Goal: Task Accomplishment & Management: Complete application form

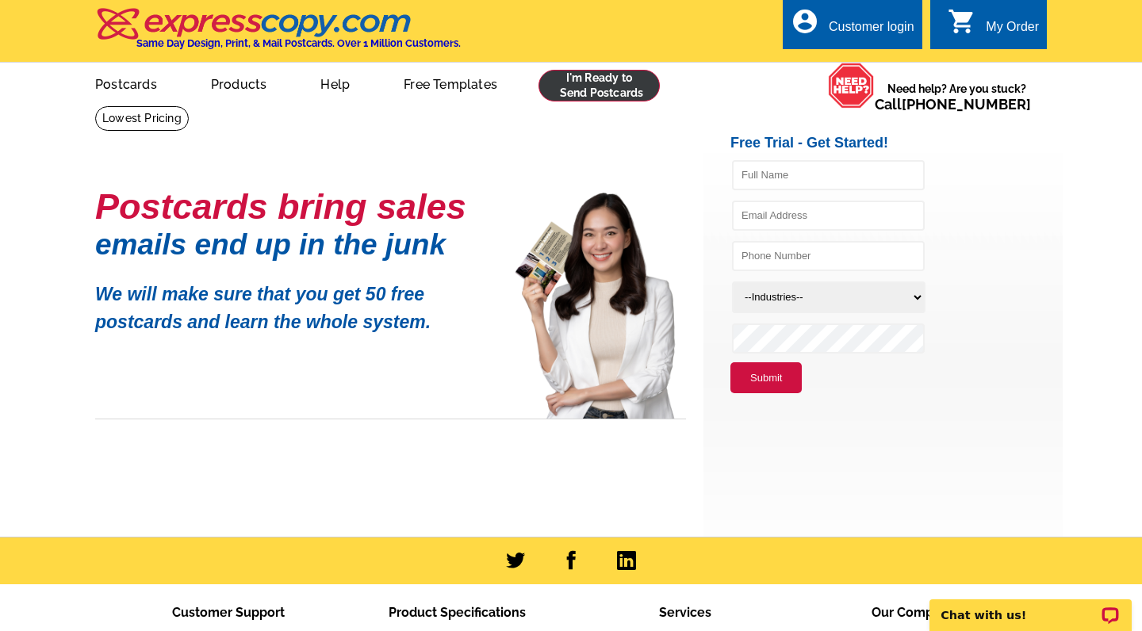
click at [580, 86] on link at bounding box center [598, 86] width 121 height 32
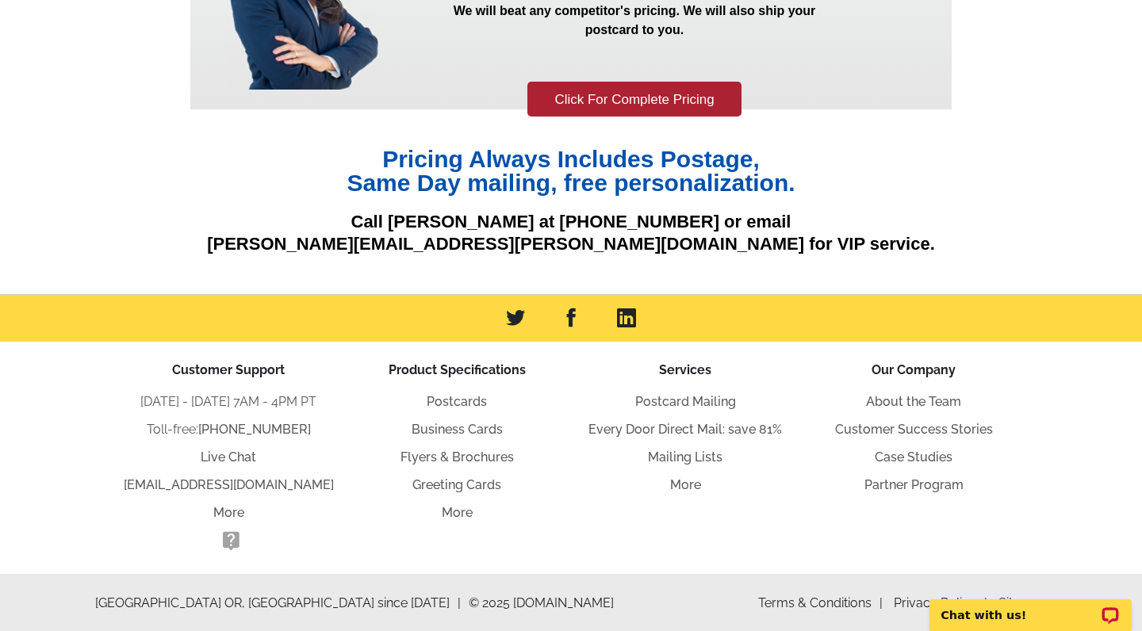
scroll to position [231, 0]
click at [560, 103] on link "Click For Complete Pricing" at bounding box center [633, 100] width 213 height 36
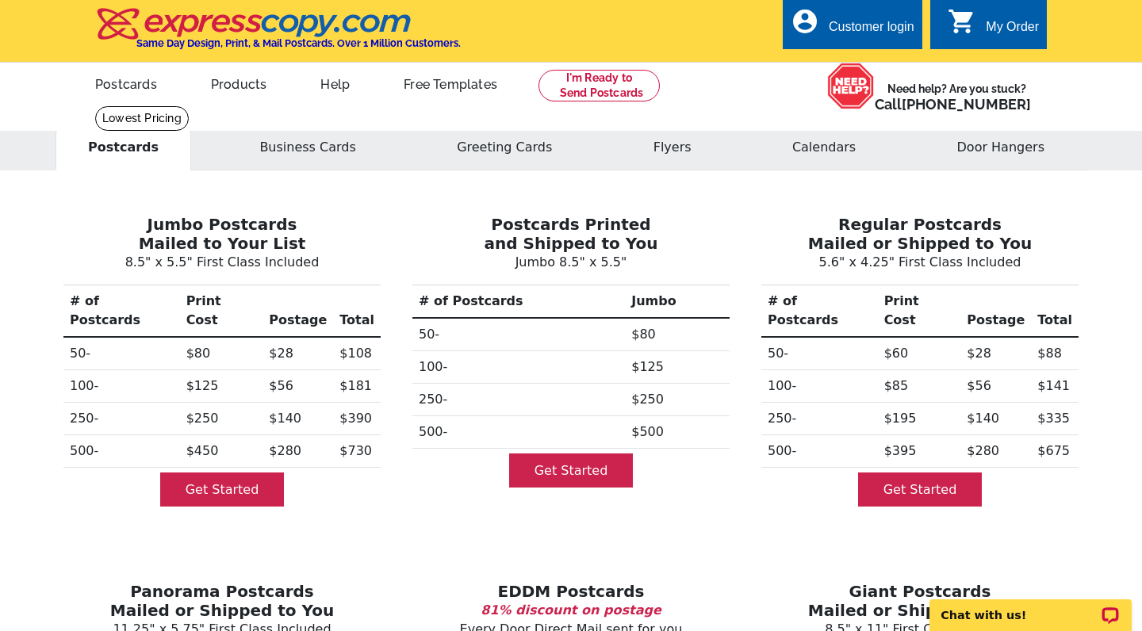
click at [858, 9] on div "account_circle Customer login" at bounding box center [852, 24] width 140 height 50
click at [847, 38] on div "Customer login" at bounding box center [871, 31] width 86 height 22
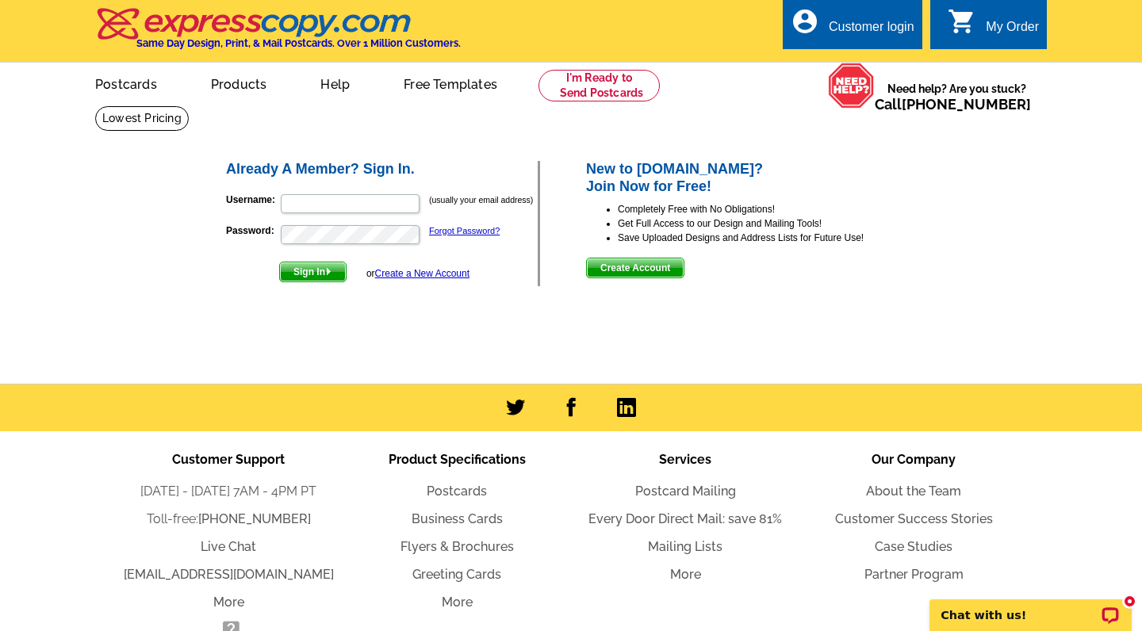
click at [652, 265] on span "Create Account" at bounding box center [635, 267] width 97 height 19
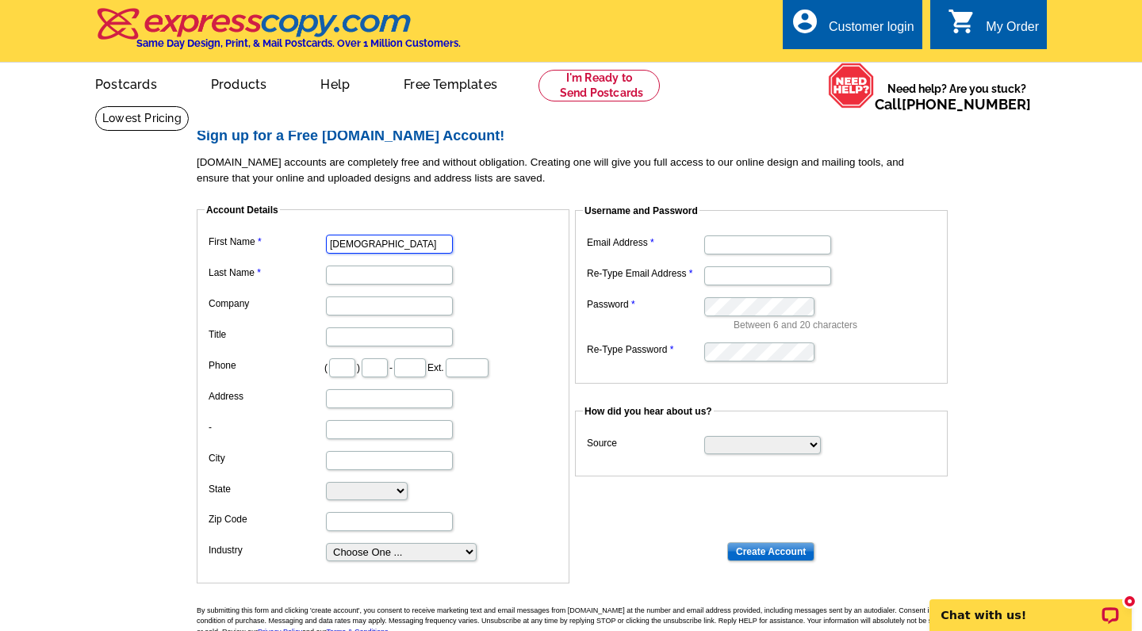
type input "Christian"
type input "Black"
type input "Century 21 Platinum Properties"
type input "931"
type input "801"
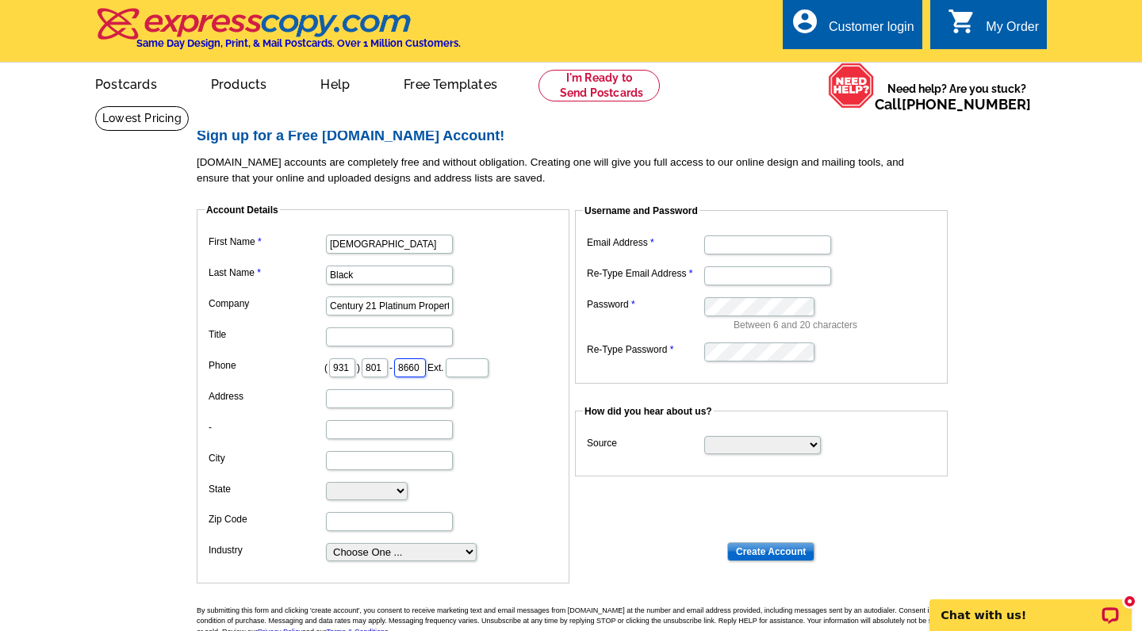
type input "8660"
type input "2150 Wilma Rudolph Blvd. Ste 1"
type input "Clarksville"
select select "TN"
type input "37040"
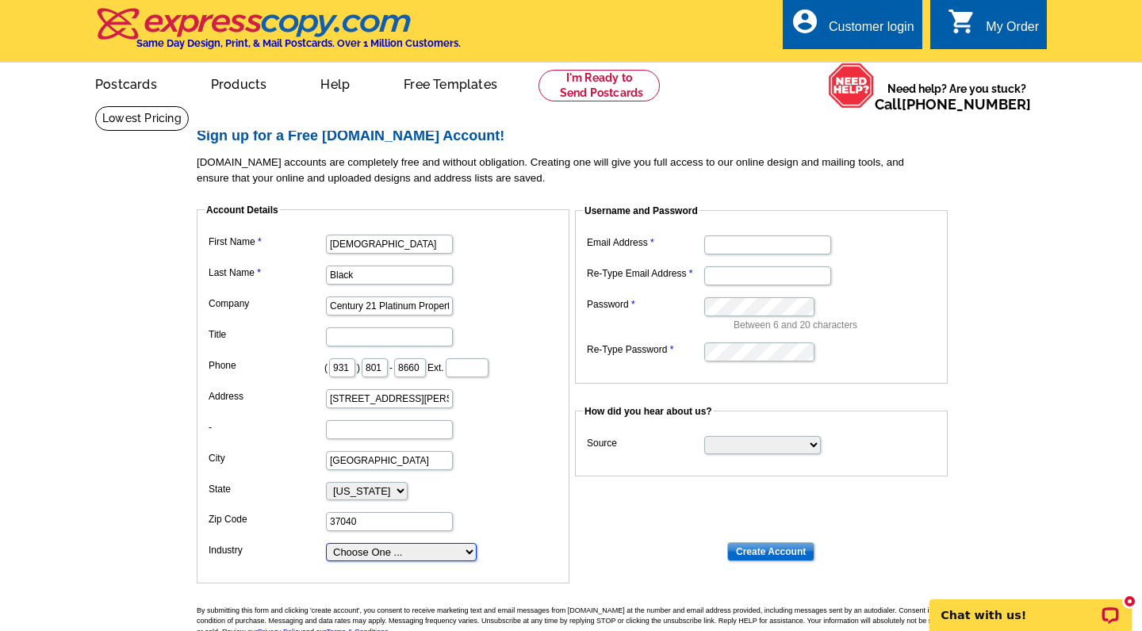
select select "2"
type input "christianblackteam@gmail.com"
click at [732, 432] on dd "Search Engine Television Ad Direct Mail Postcard Email Referred by a friend Oth…" at bounding box center [761, 444] width 357 height 24
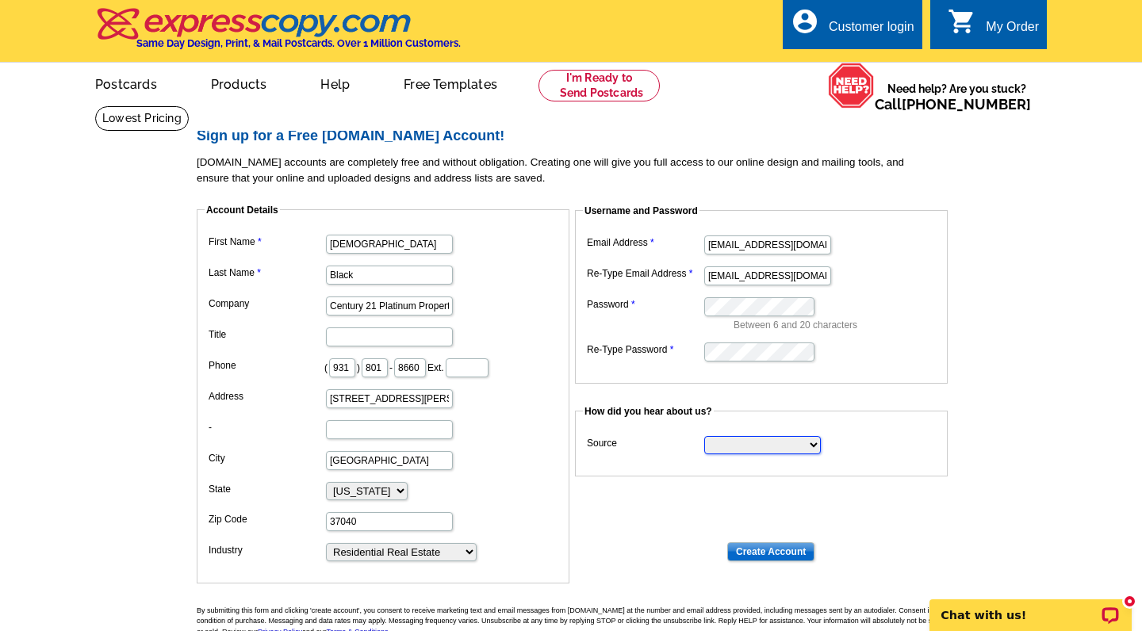
select select "search"
click at [782, 542] on input "Create Account" at bounding box center [770, 551] width 87 height 19
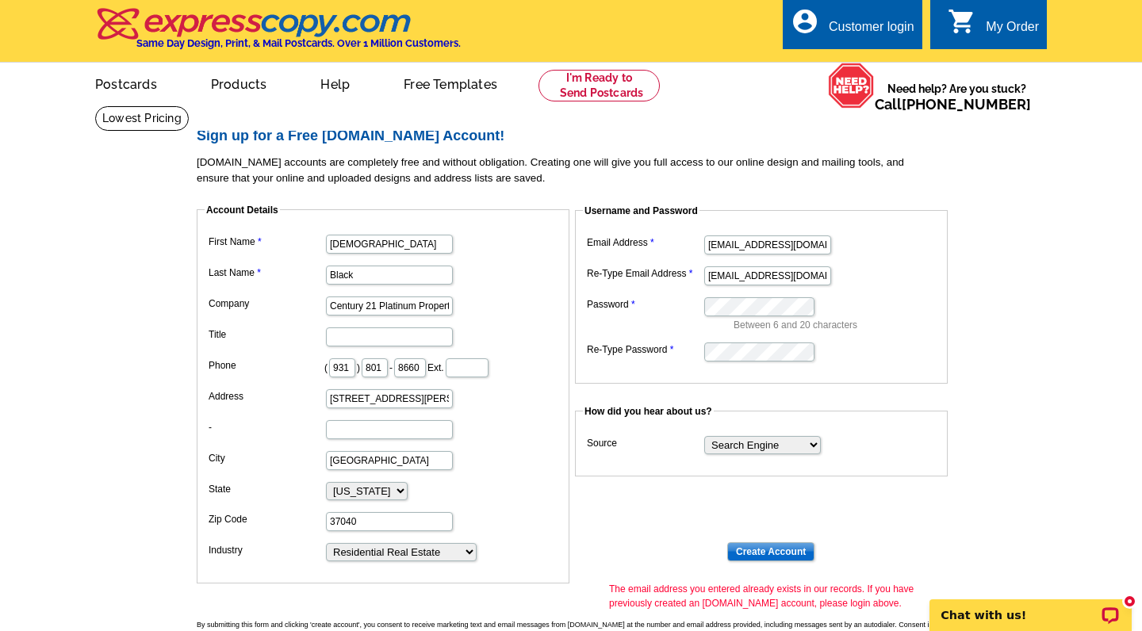
click at [865, 21] on div "Customer login" at bounding box center [871, 31] width 86 height 22
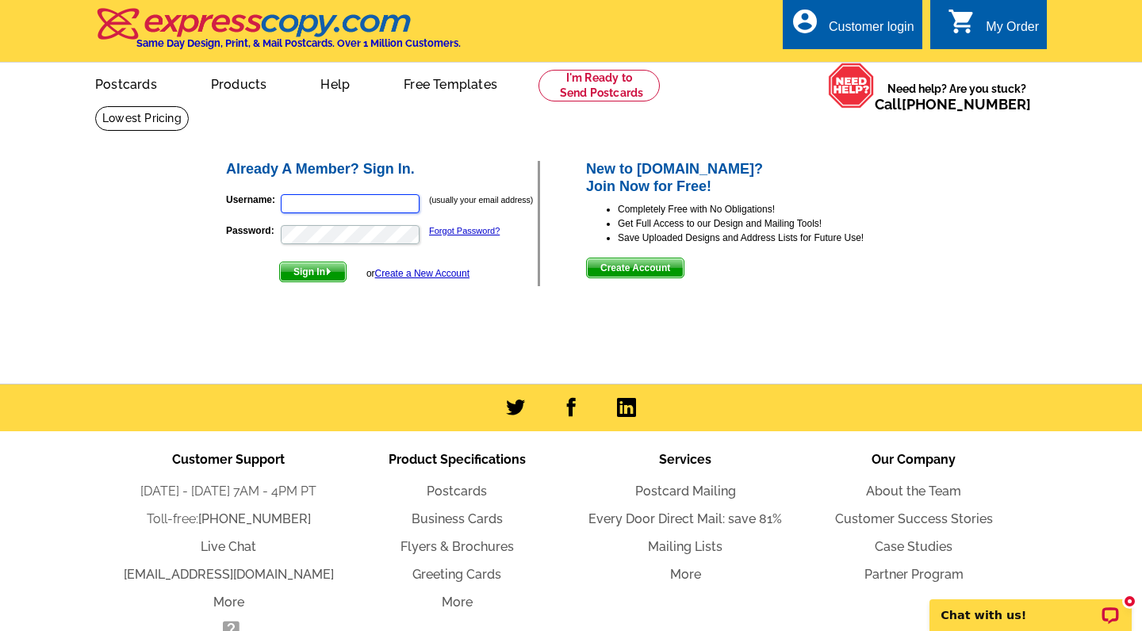
type input "[EMAIL_ADDRESS][DOMAIN_NAME]"
click at [314, 271] on button "Sign In" at bounding box center [312, 272] width 67 height 21
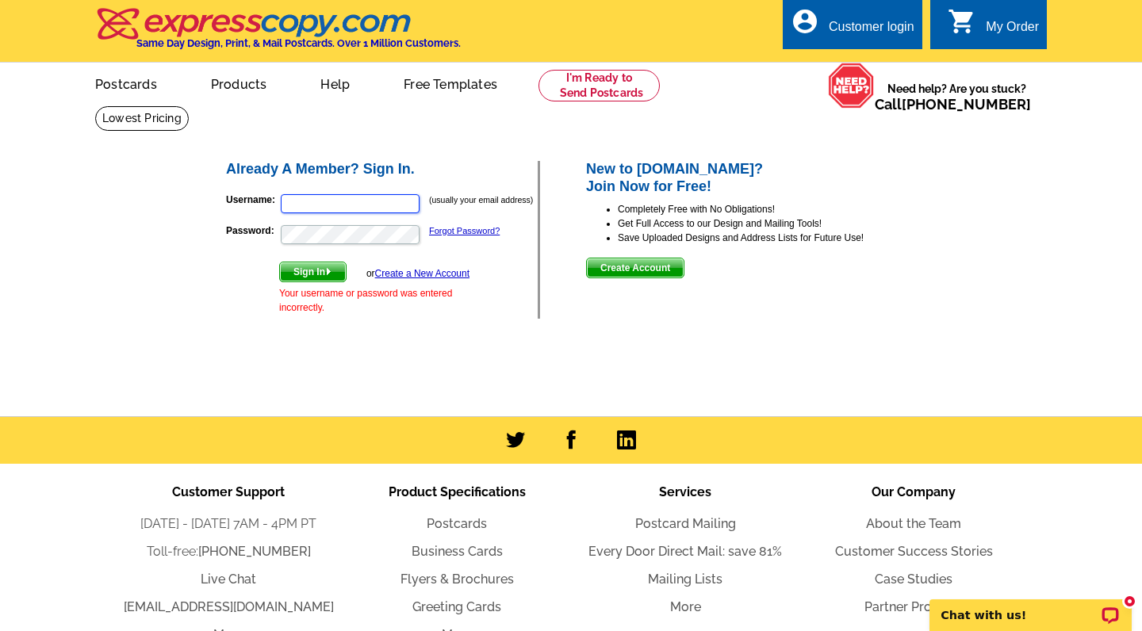
click at [340, 194] on input "Username:" at bounding box center [350, 203] width 139 height 19
type input "[EMAIL_ADDRESS][DOMAIN_NAME]"
click at [201, 234] on div "Already A Member? Sign In. Username: christianblackteam@gmail.com (usually your…" at bounding box center [572, 240] width 759 height 224
click at [314, 271] on button "Sign In" at bounding box center [312, 272] width 67 height 21
click at [393, 358] on div "Already A Member? Sign In. Username: (usually your email address) Password: For…" at bounding box center [570, 253] width 761 height 296
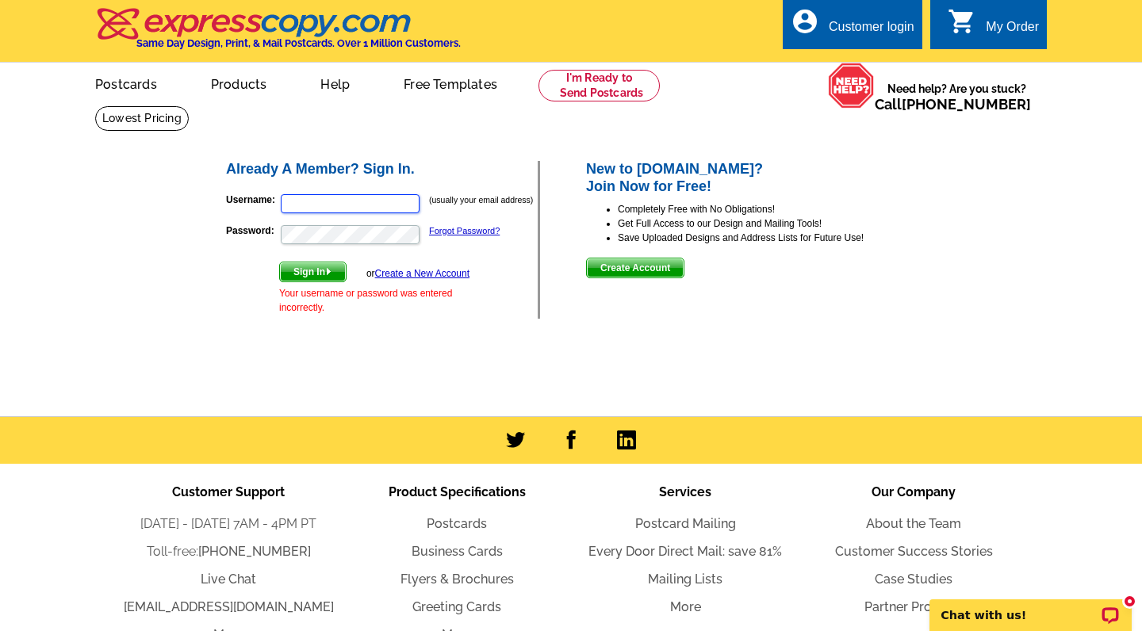
click at [365, 203] on input "Username:" at bounding box center [350, 203] width 139 height 19
type input "[EMAIL_ADDRESS][DOMAIN_NAME]"
click at [464, 227] on link "Forgot Password?" at bounding box center [464, 231] width 71 height 10
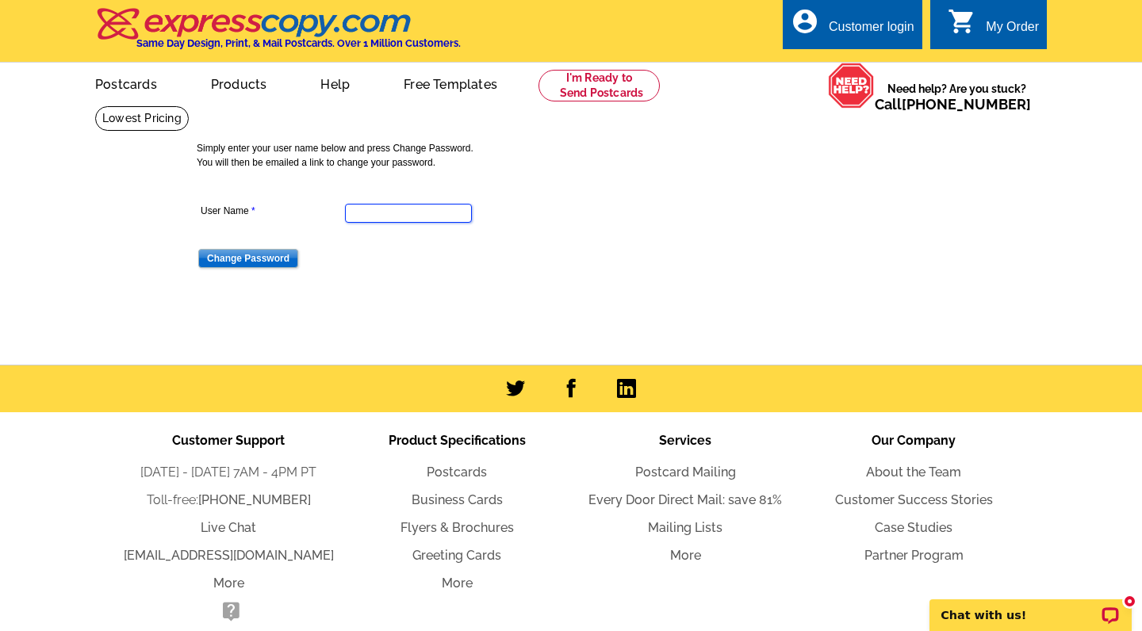
click at [427, 216] on input "User Name" at bounding box center [408, 213] width 127 height 19
type input "[EMAIL_ADDRESS][DOMAIN_NAME]"
click at [247, 256] on input "Change Password" at bounding box center [248, 258] width 100 height 19
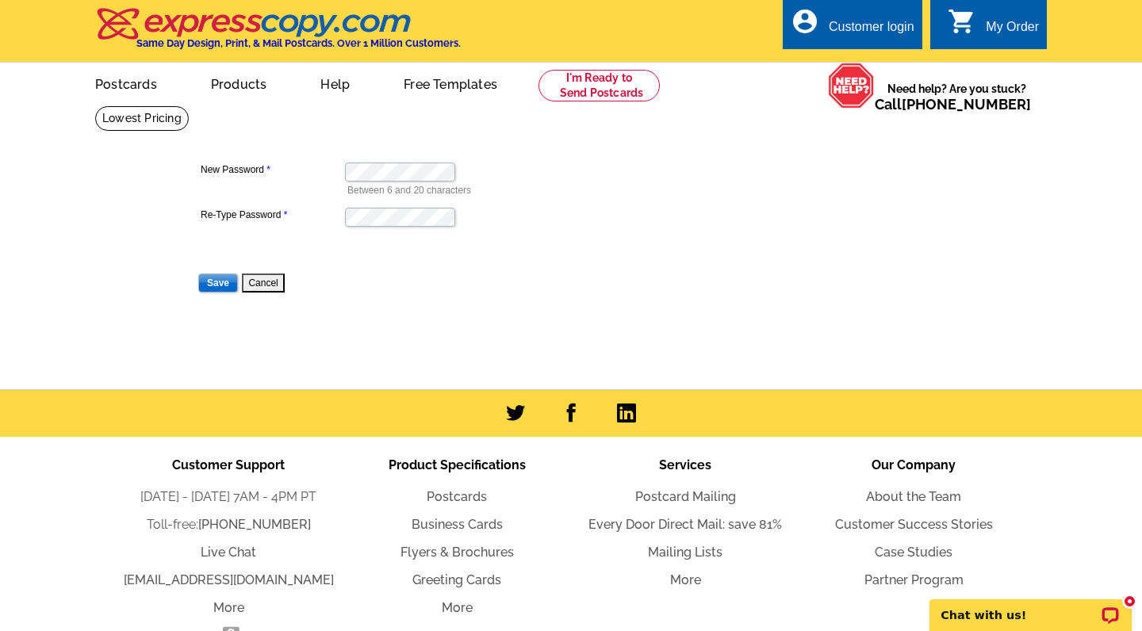
click at [215, 281] on input "Save" at bounding box center [218, 283] width 40 height 19
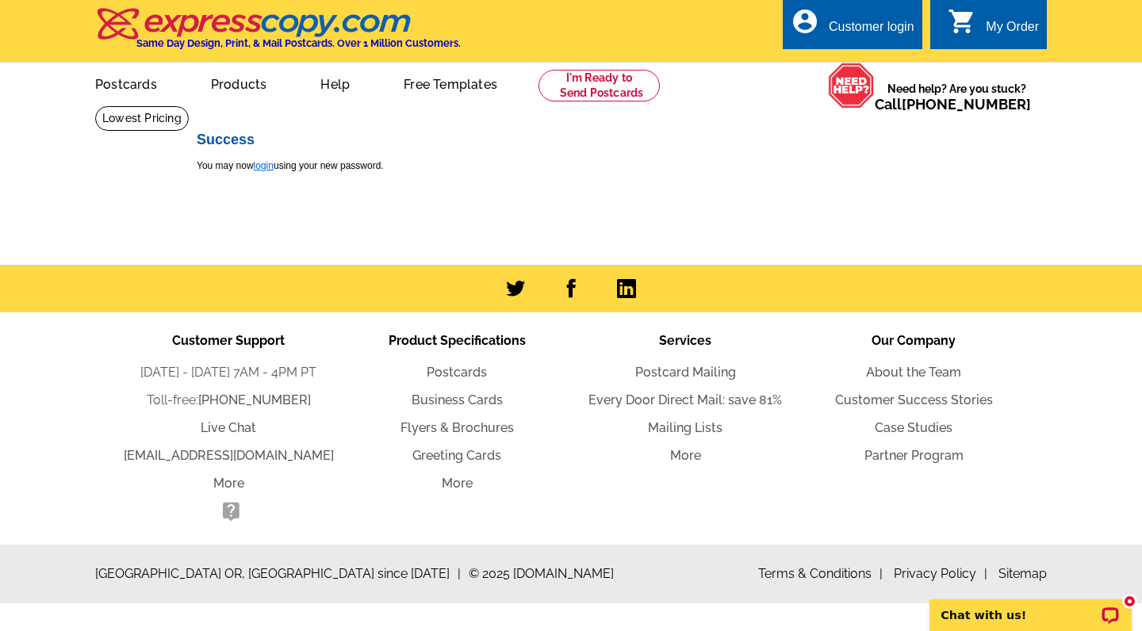
click at [264, 169] on link "login" at bounding box center [264, 165] width 20 height 11
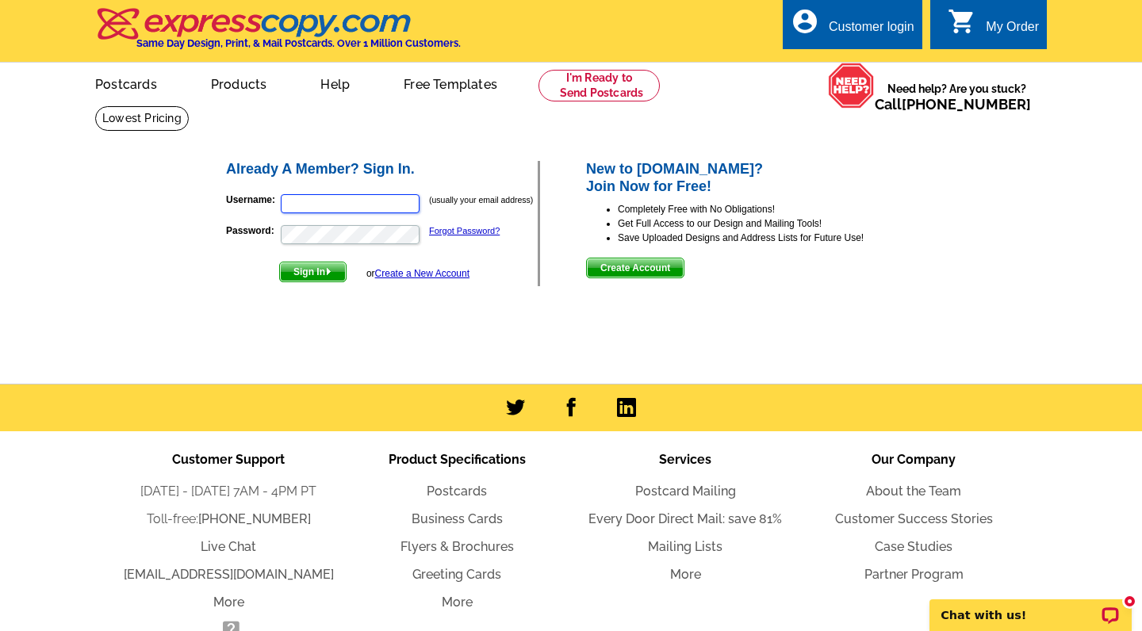
type input "christianblackteam@gmail.com"
click at [299, 272] on span "Sign In" at bounding box center [313, 271] width 66 height 19
